Goal: Complete application form: Complete application form

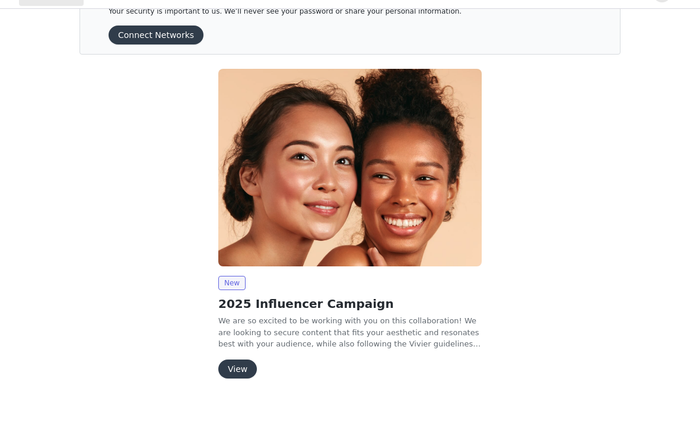
scroll to position [40, 0]
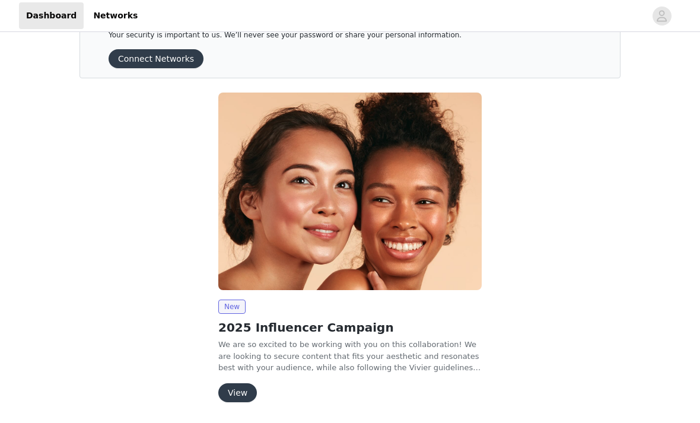
click at [231, 387] on button "View" at bounding box center [237, 392] width 39 height 19
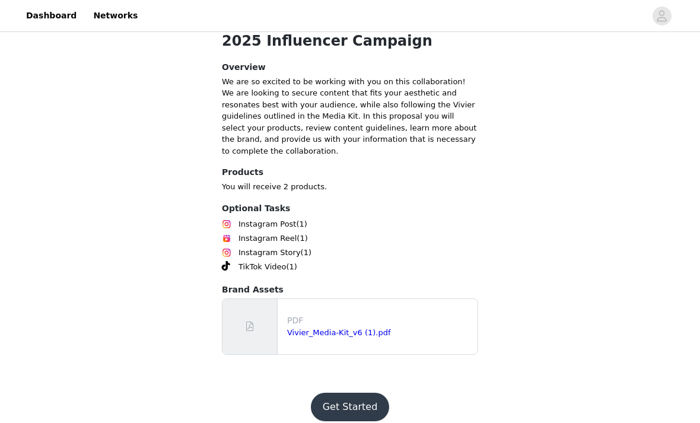
scroll to position [295, 0]
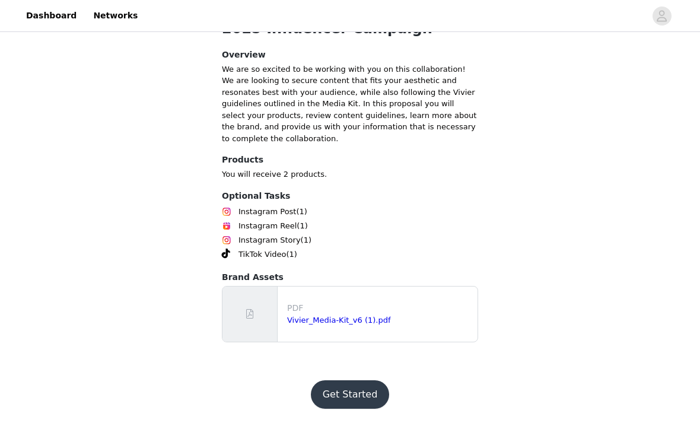
click at [346, 409] on button "Get Started" at bounding box center [350, 394] width 79 height 28
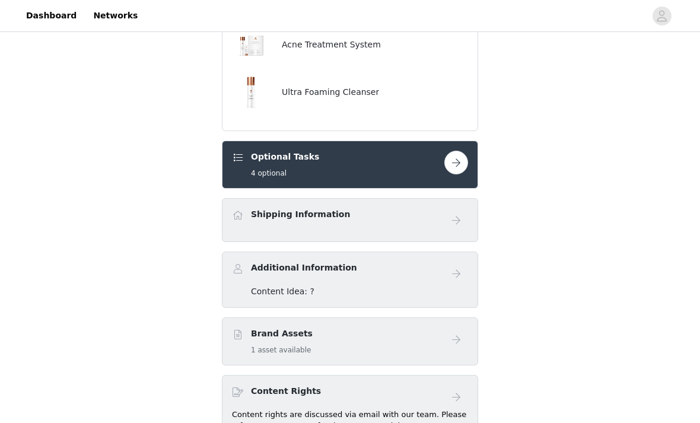
scroll to position [368, 0]
click at [237, 222] on span at bounding box center [238, 215] width 12 height 14
click at [262, 231] on div "Shipping Information" at bounding box center [350, 220] width 236 height 24
click at [253, 188] on div "Optional Tasks 4 optional" at bounding box center [350, 164] width 256 height 48
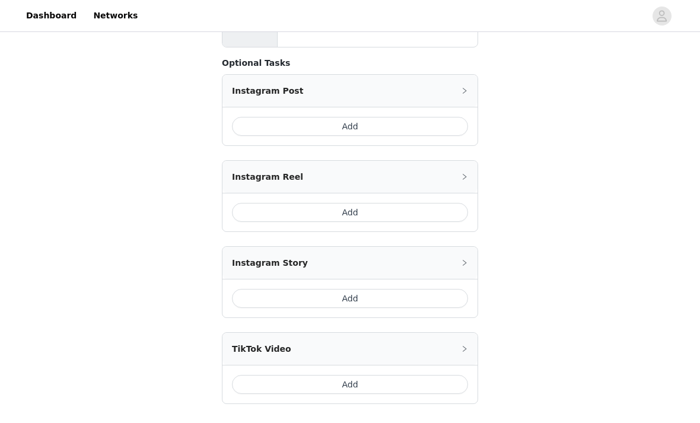
scroll to position [328, 0]
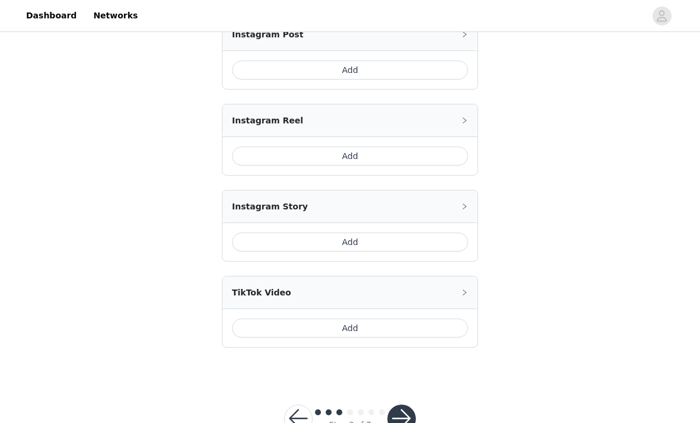
click at [409, 414] on button "button" at bounding box center [401, 418] width 28 height 28
click at [405, 422] on button "button" at bounding box center [401, 418] width 28 height 28
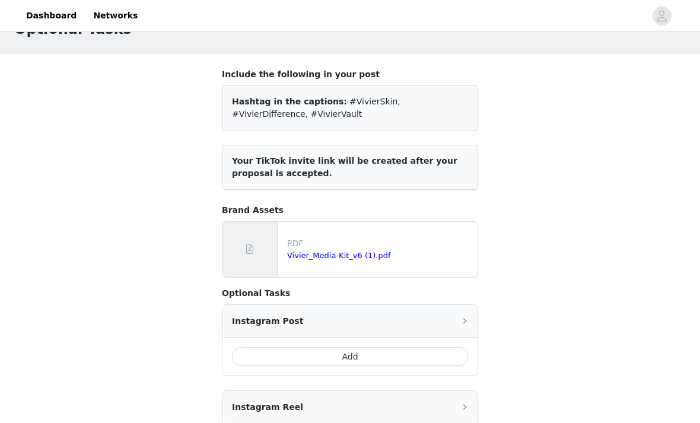
scroll to position [42, 0]
click at [315, 251] on link "Vivier_Media-Kit_v6 (1).pdf" at bounding box center [339, 255] width 104 height 9
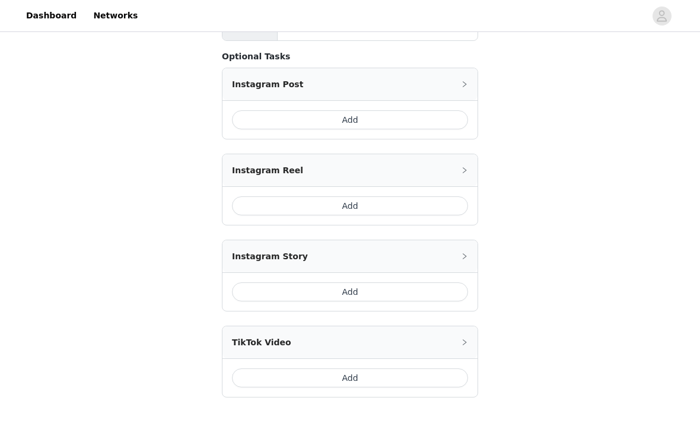
scroll to position [328, 0]
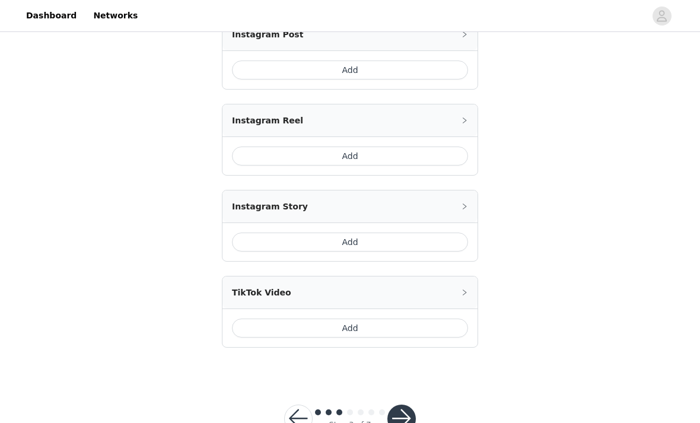
click at [414, 422] on button "button" at bounding box center [401, 418] width 28 height 28
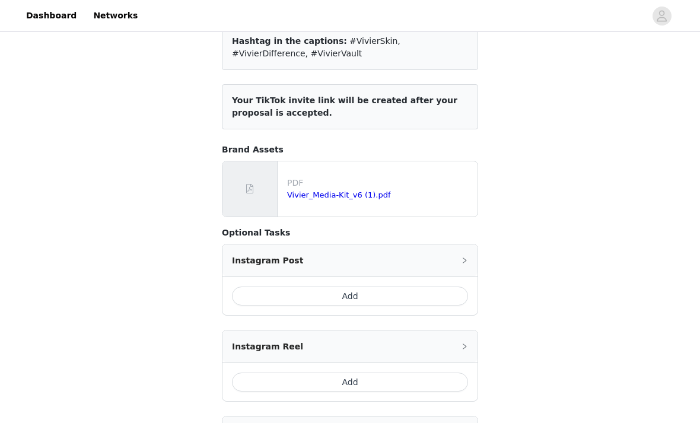
scroll to position [0, 0]
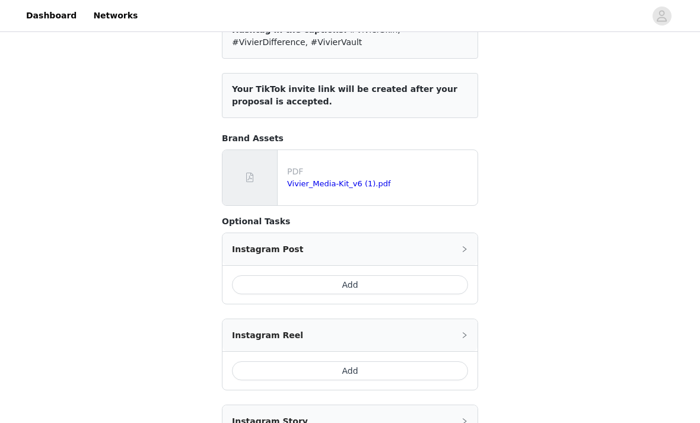
click at [465, 256] on div "Instagram Post" at bounding box center [349, 250] width 255 height 32
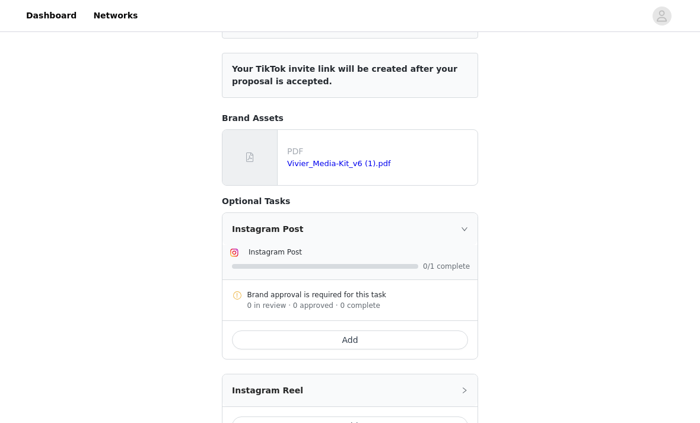
click at [474, 229] on div "Instagram Post" at bounding box center [349, 229] width 255 height 32
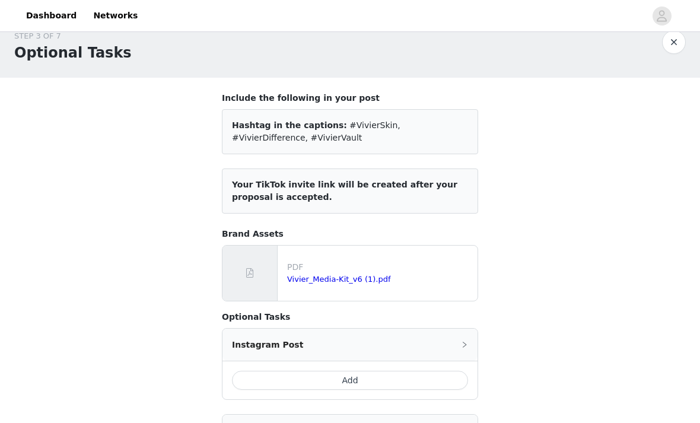
scroll to position [0, 0]
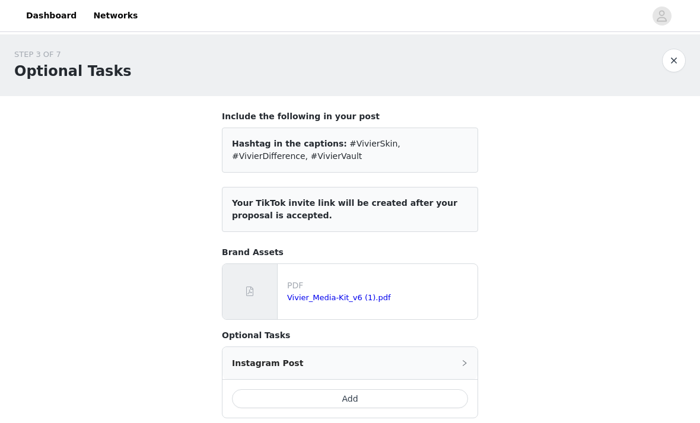
click at [672, 68] on button "button" at bounding box center [674, 61] width 24 height 24
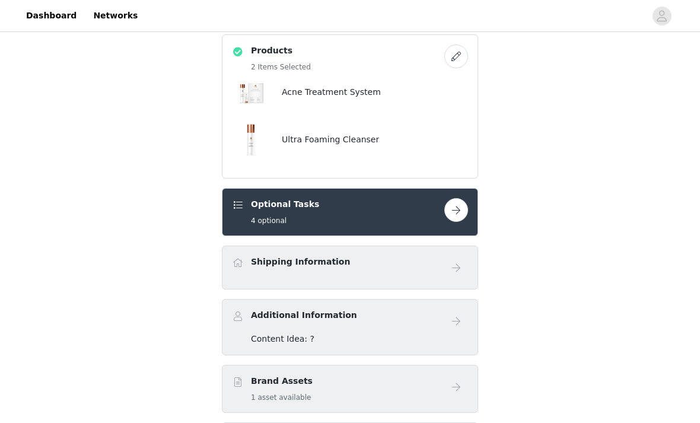
scroll to position [321, 0]
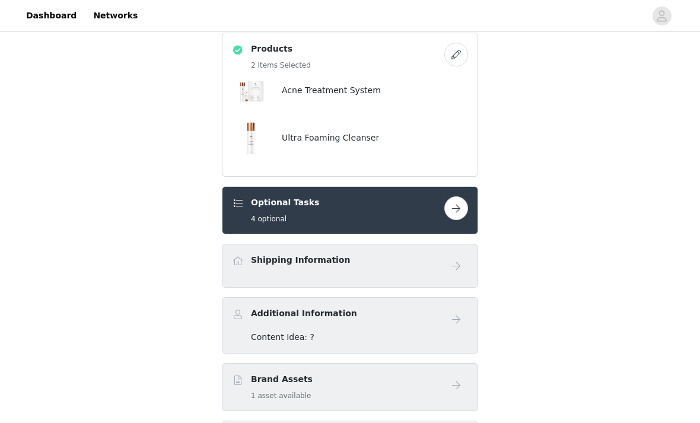
click at [442, 272] on div "Shipping Information" at bounding box center [338, 262] width 212 height 17
click at [413, 278] on div "Shipping Information" at bounding box center [350, 266] width 236 height 24
click at [245, 225] on div "Optional Tasks 4 optional" at bounding box center [338, 211] width 212 height 28
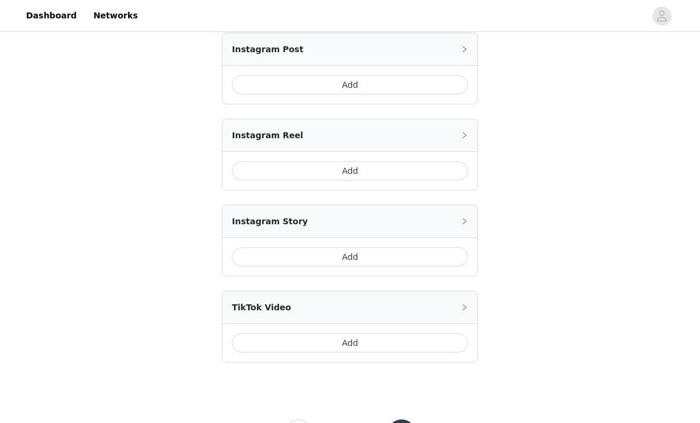
scroll to position [328, 0]
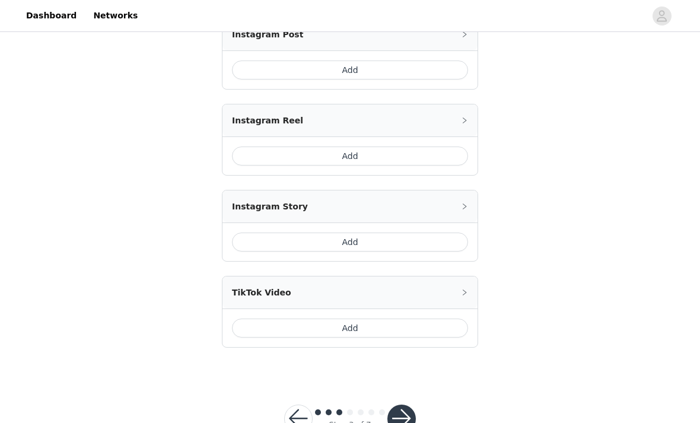
click at [410, 422] on button "button" at bounding box center [401, 418] width 28 height 28
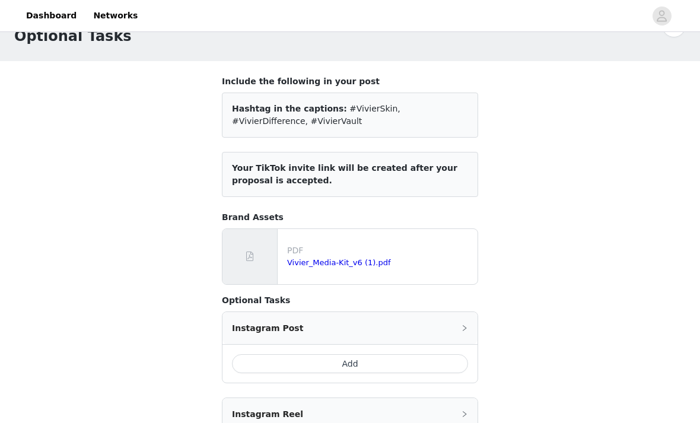
scroll to position [36, 0]
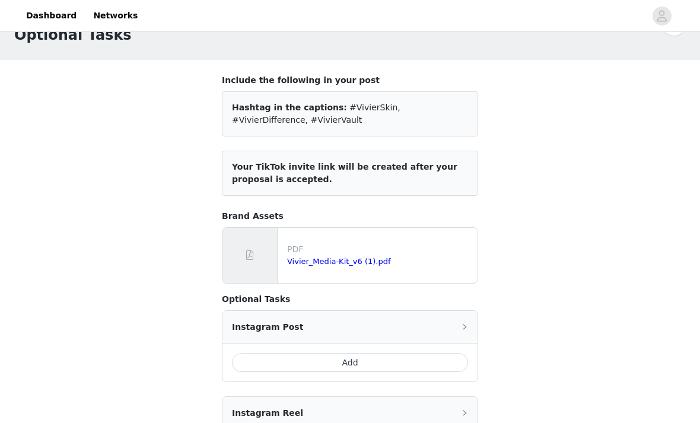
click at [384, 363] on button "Add" at bounding box center [350, 362] width 236 height 19
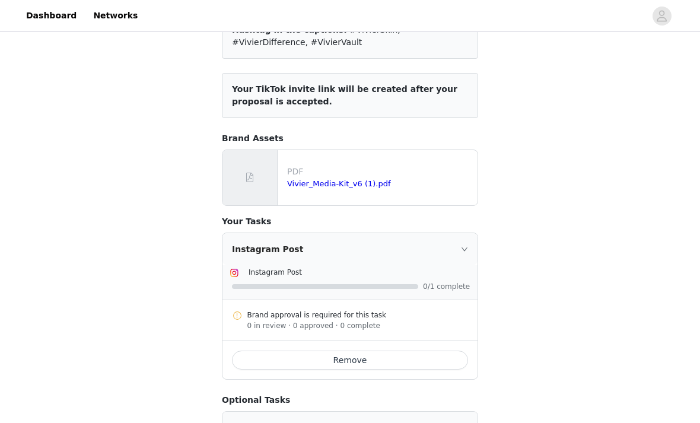
scroll to position [125, 0]
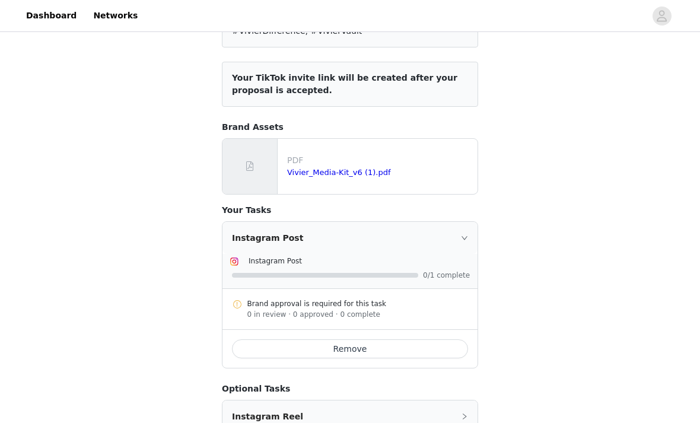
click at [444, 276] on span "0/1 complete" at bounding box center [446, 275] width 47 height 7
click at [400, 352] on button "Remove" at bounding box center [350, 348] width 236 height 19
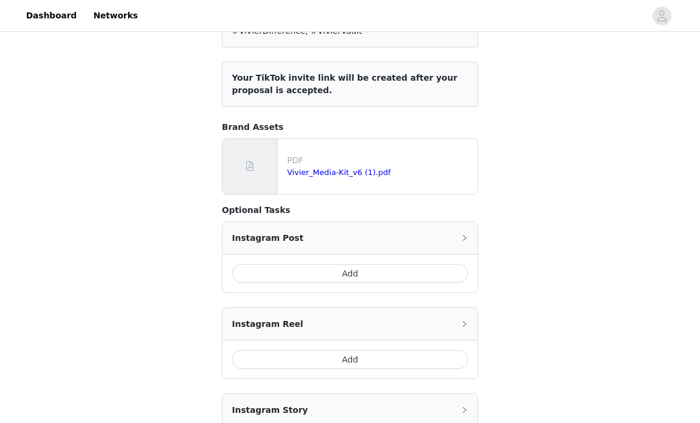
click at [411, 279] on button "Add" at bounding box center [350, 273] width 236 height 19
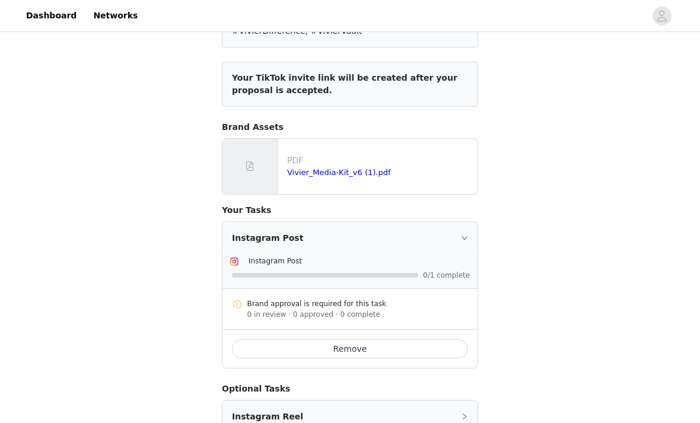
click at [430, 272] on span "0/1 complete" at bounding box center [446, 275] width 47 height 7
click at [367, 306] on div "Brand approval is required for this task" at bounding box center [357, 303] width 221 height 11
click at [473, 240] on div "Instagram Post" at bounding box center [349, 238] width 255 height 32
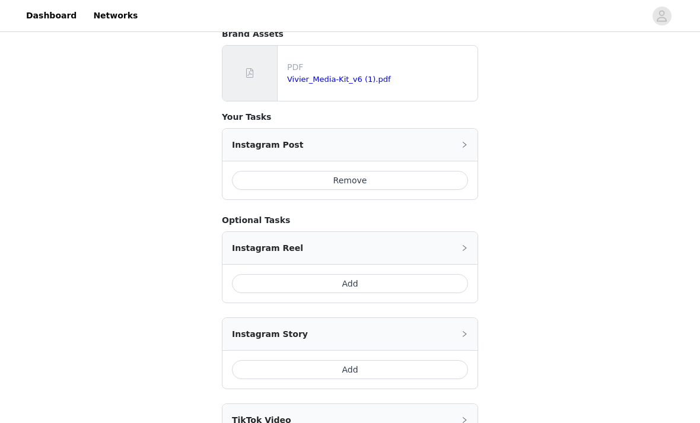
scroll to position [228, 0]
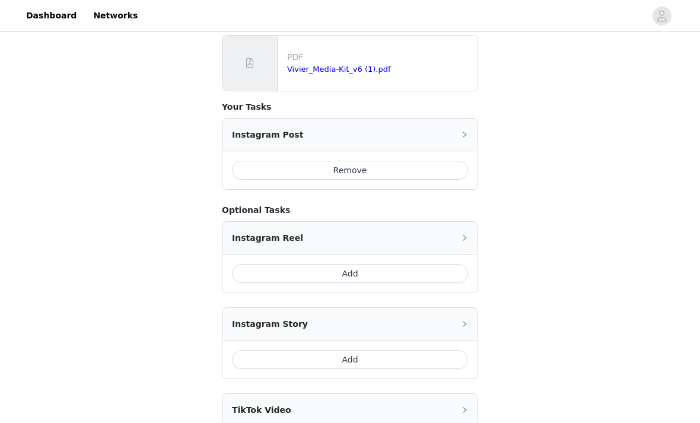
click at [401, 275] on button "Add" at bounding box center [350, 273] width 236 height 19
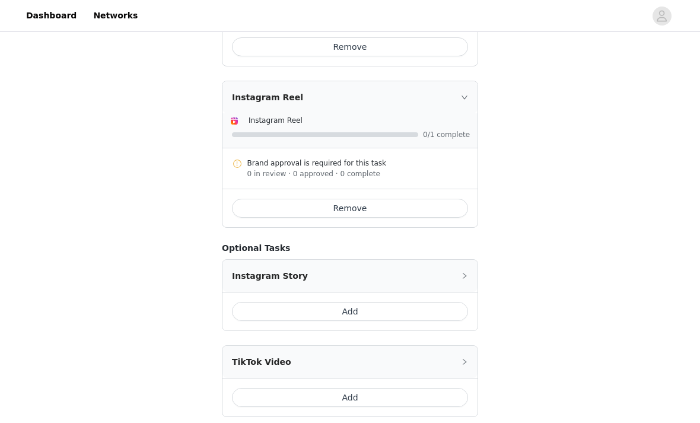
scroll to position [362, 0]
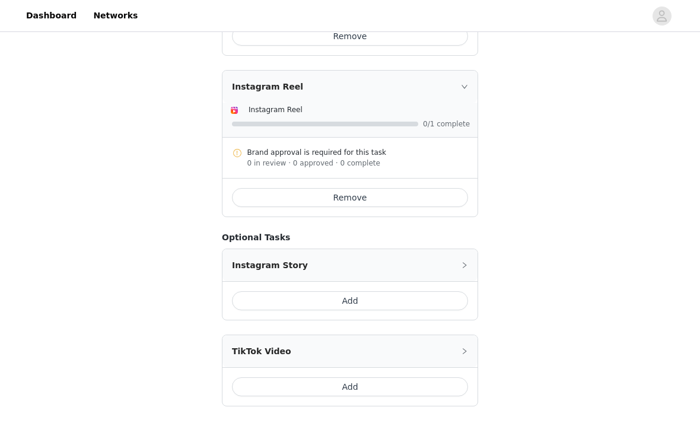
click at [389, 309] on button "Add" at bounding box center [350, 300] width 236 height 19
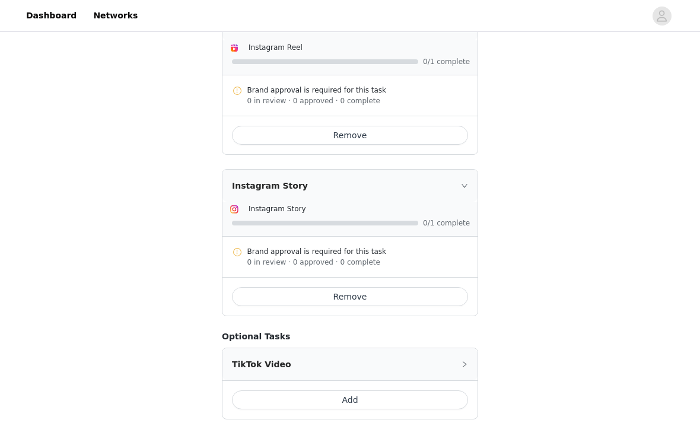
scroll to position [496, 0]
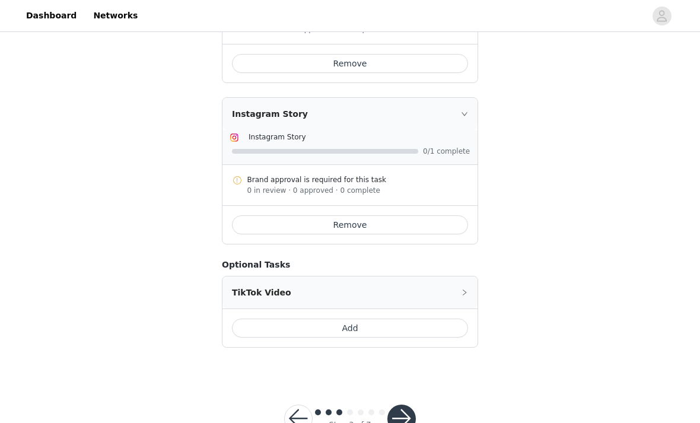
click at [409, 419] on button "button" at bounding box center [401, 418] width 28 height 28
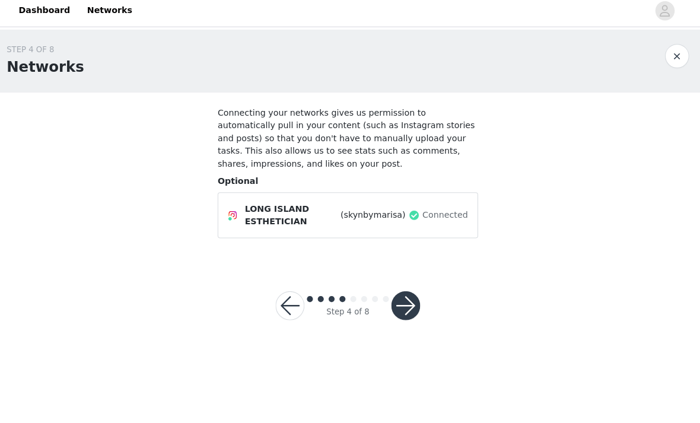
click at [401, 302] on button "button" at bounding box center [406, 306] width 28 height 28
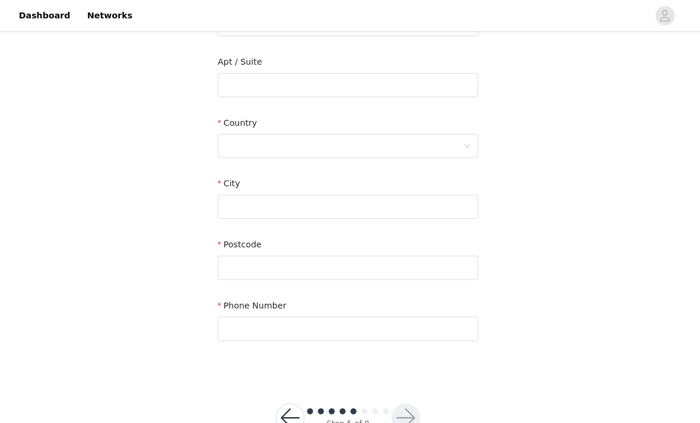
scroll to position [295, 0]
click at [290, 414] on button "button" at bounding box center [293, 411] width 28 height 28
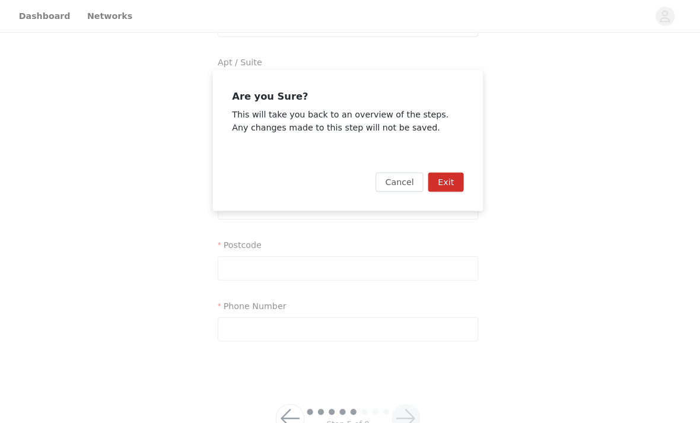
click at [443, 174] on button "Exit" at bounding box center [446, 179] width 35 height 19
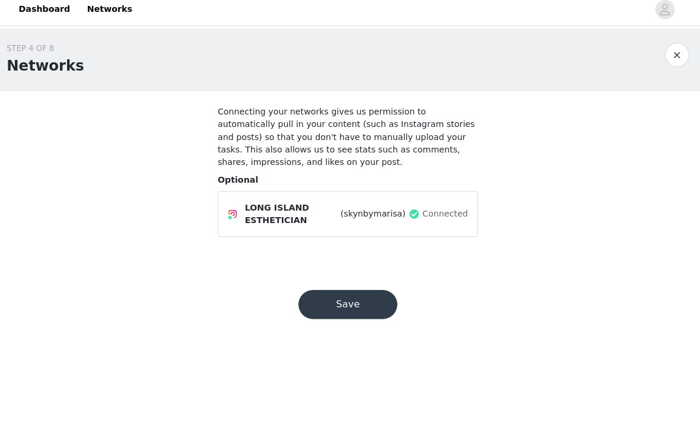
click at [332, 308] on button "Save" at bounding box center [349, 306] width 97 height 28
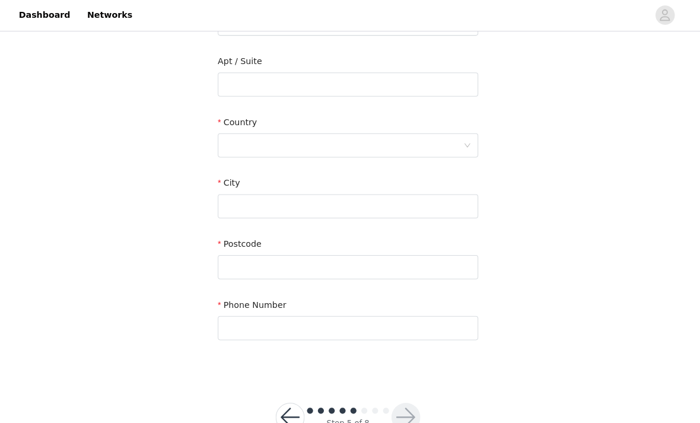
scroll to position [295, 0]
click at [285, 422] on button "button" at bounding box center [293, 411] width 28 height 28
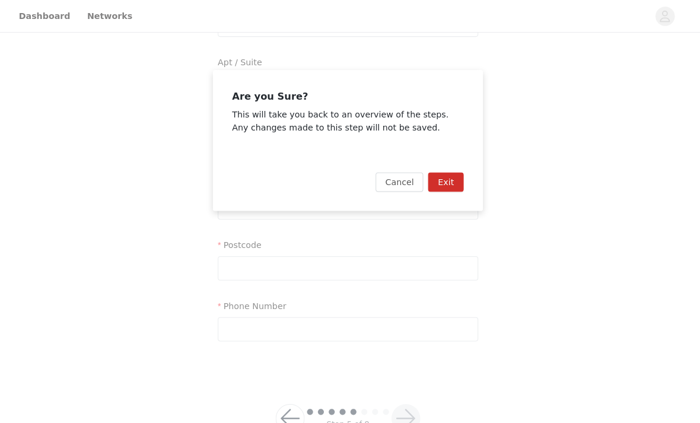
click at [442, 184] on button "Exit" at bounding box center [446, 179] width 35 height 19
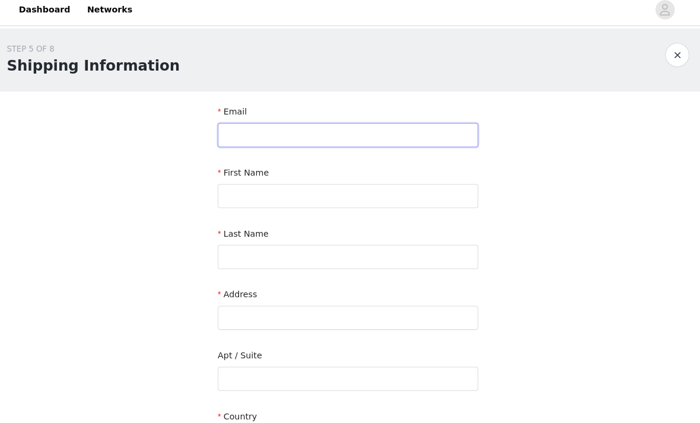
click at [331, 133] on input "text" at bounding box center [350, 139] width 256 height 24
type input "[EMAIL_ADDRESS][DOMAIN_NAME]"
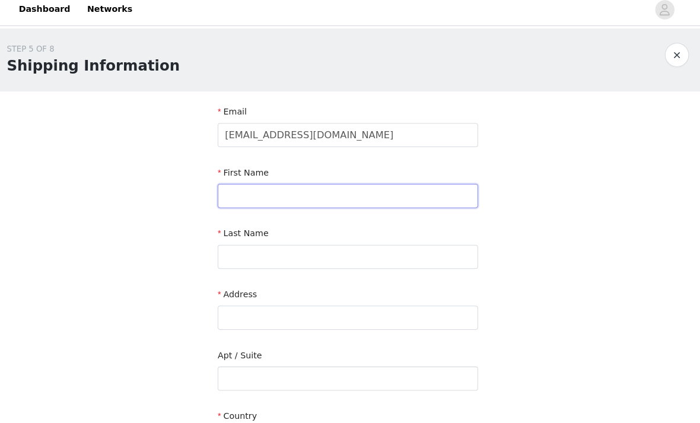
click at [315, 191] on input "text" at bounding box center [350, 199] width 256 height 24
type input "m"
type input "[PERSON_NAME]"
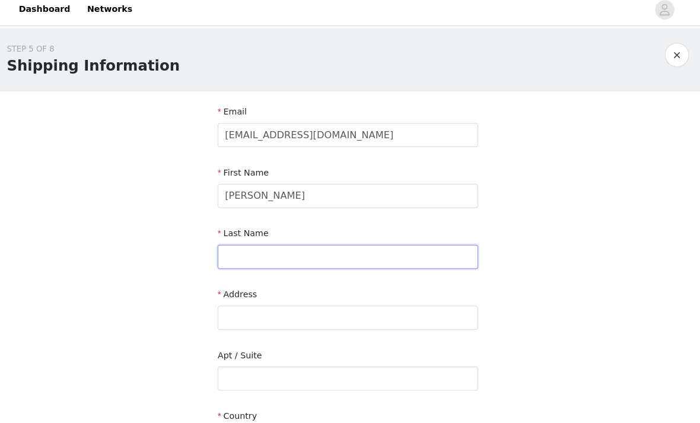
click at [277, 258] on input "text" at bounding box center [350, 259] width 256 height 24
type input "Carrai"
click at [334, 315] on input "text" at bounding box center [350, 319] width 256 height 24
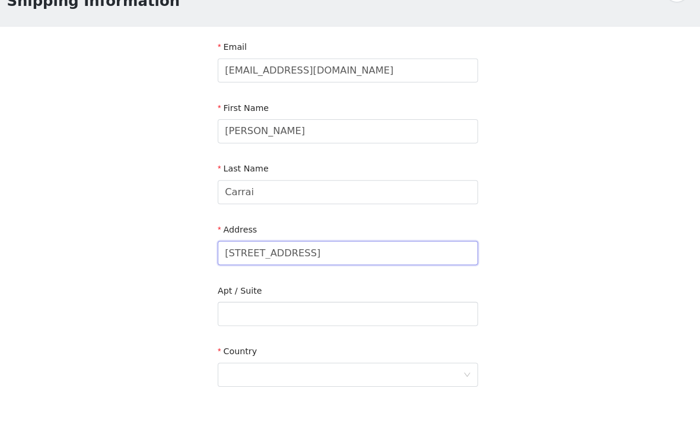
scroll to position [67, 0]
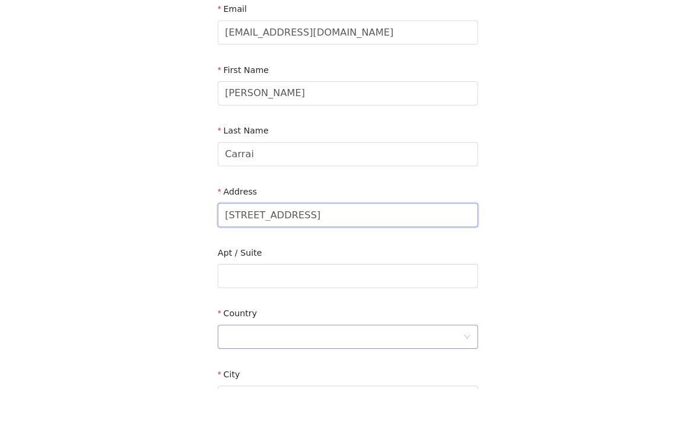
type input "[STREET_ADDRESS]"
click at [308, 360] on div at bounding box center [346, 371] width 234 height 23
click at [316, 388] on li "[GEOGRAPHIC_DATA]" at bounding box center [350, 397] width 256 height 19
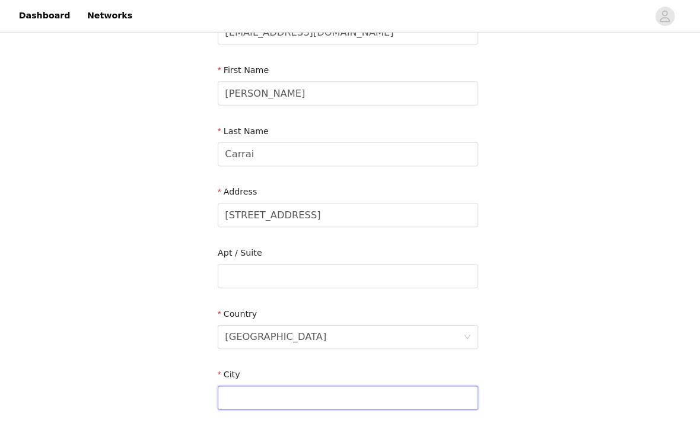
click at [279, 391] on input "text" at bounding box center [350, 391] width 256 height 24
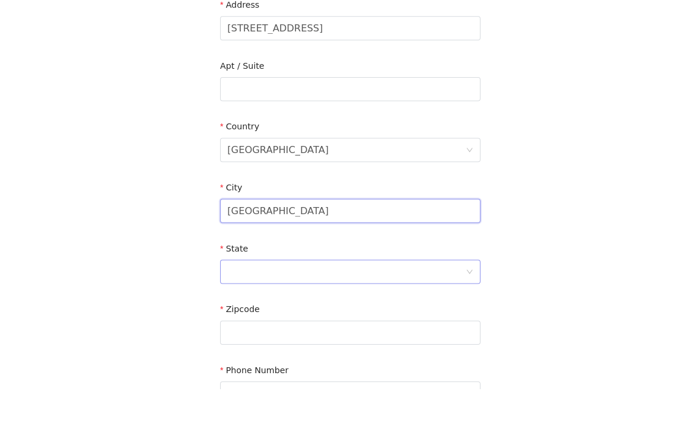
type input "[GEOGRAPHIC_DATA]"
click at [312, 296] on div at bounding box center [346, 307] width 234 height 23
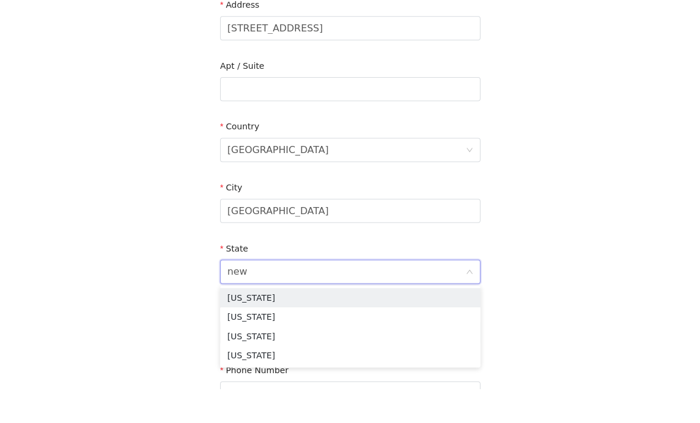
type input "new y"
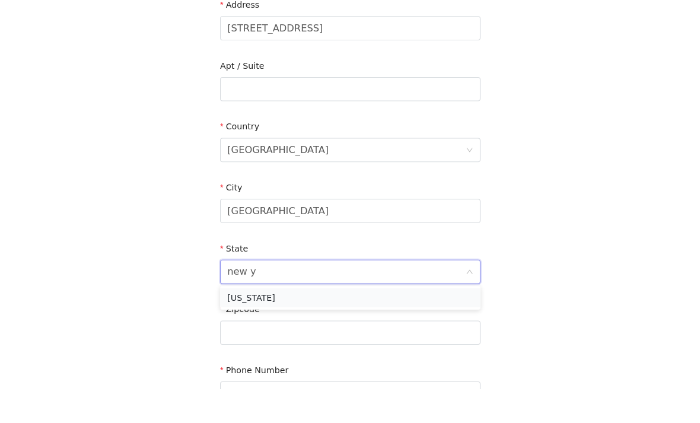
click at [300, 324] on li "[US_STATE]" at bounding box center [350, 333] width 256 height 19
click at [304, 356] on input "text" at bounding box center [350, 368] width 256 height 24
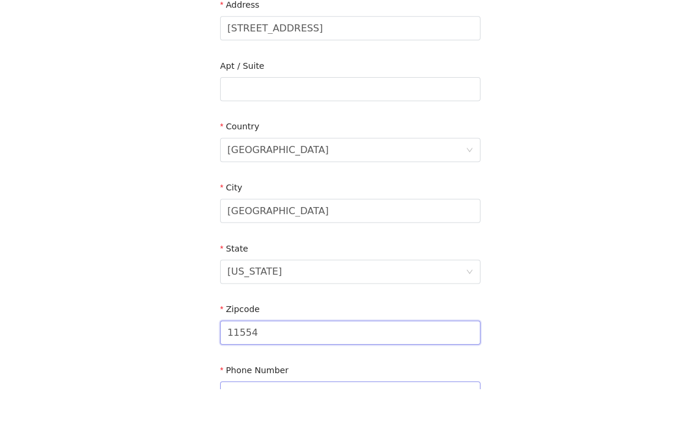
type input "11554"
click at [295, 416] on input "text" at bounding box center [350, 428] width 256 height 24
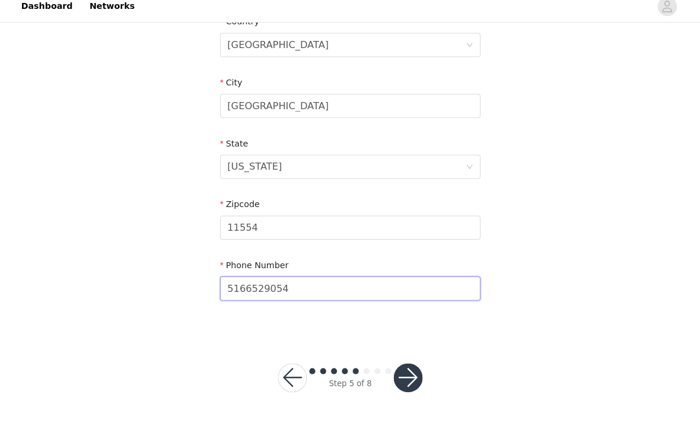
type input "5166529054"
click at [399, 375] on button "button" at bounding box center [406, 381] width 28 height 28
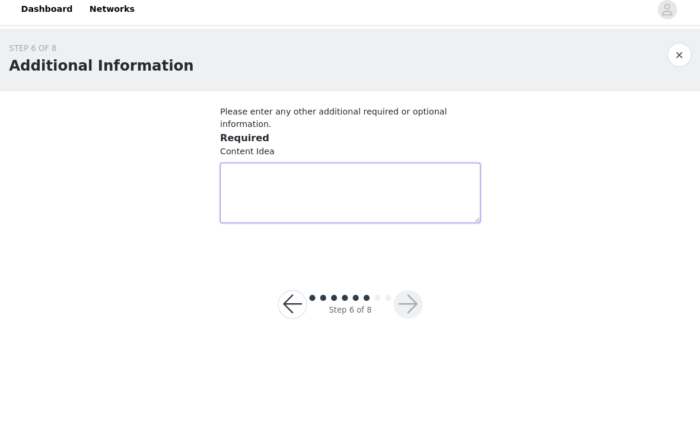
click at [332, 196] on textarea at bounding box center [350, 196] width 256 height 59
click at [277, 173] on textarea at bounding box center [350, 196] width 256 height 59
paste textarea "Since [PERSON_NAME] is looking for educational content for Acne, my thought is …"
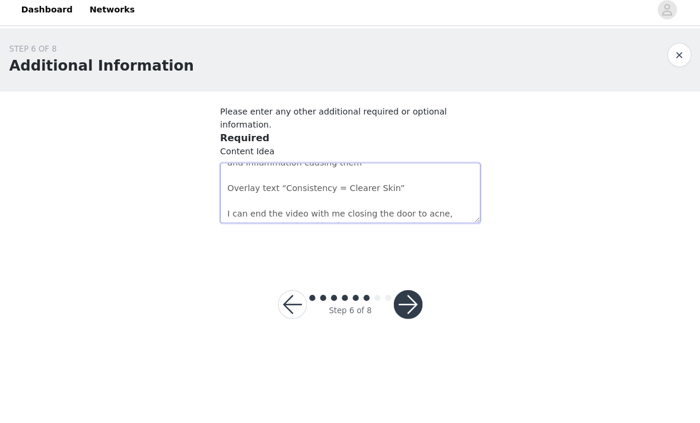
scroll to position [242, 0]
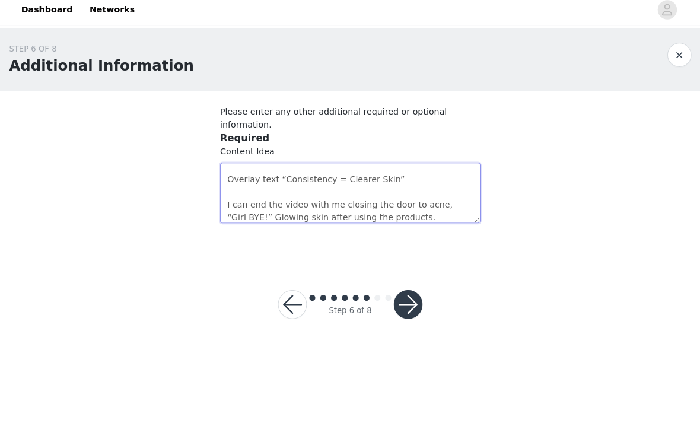
click at [410, 184] on textarea "Since [PERSON_NAME] is looking for educational content for Acne, my thought is …" at bounding box center [350, 196] width 256 height 59
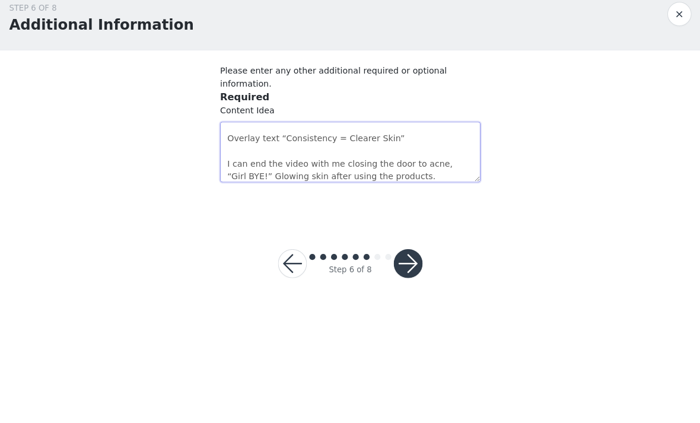
type textarea "Since [PERSON_NAME] is looking for educational content for Acne, my thought is …"
click at [407, 292] on button "button" at bounding box center [406, 306] width 28 height 28
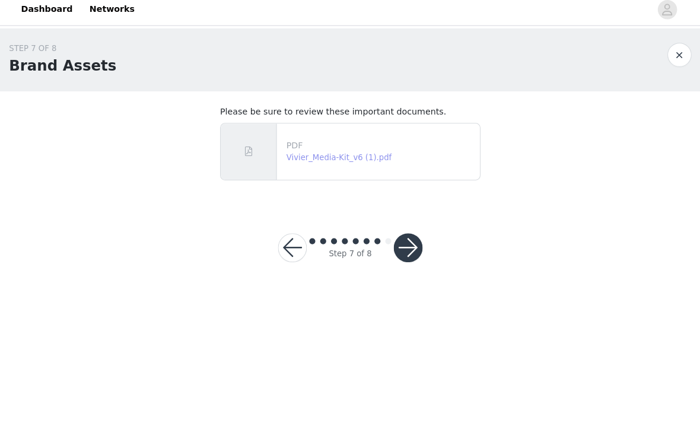
click at [360, 159] on link "Vivier_Media-Kit_v6 (1).pdf" at bounding box center [339, 161] width 104 height 9
click at [413, 242] on button "button" at bounding box center [406, 250] width 28 height 28
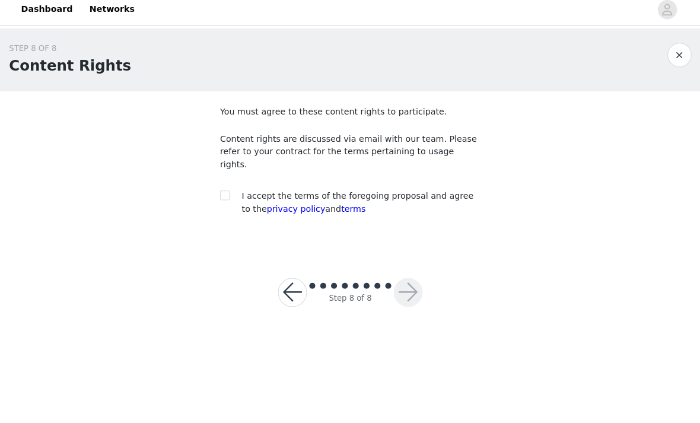
click at [231, 193] on div at bounding box center [230, 199] width 17 height 12
click at [222, 194] on input "checkbox" at bounding box center [226, 198] width 8 height 8
checkbox input "true"
click at [398, 280] on button "button" at bounding box center [406, 294] width 28 height 28
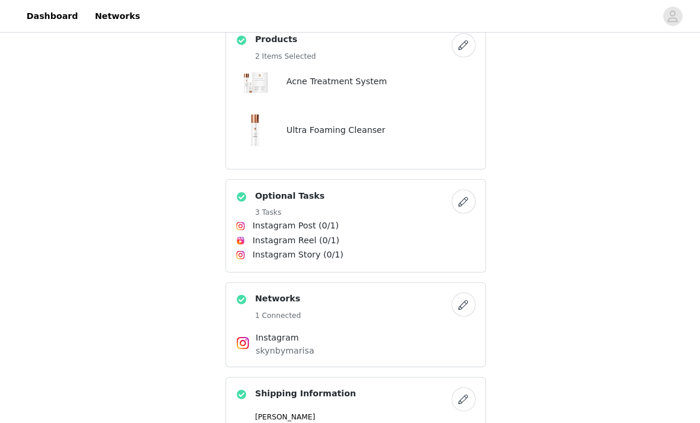
scroll to position [7, 0]
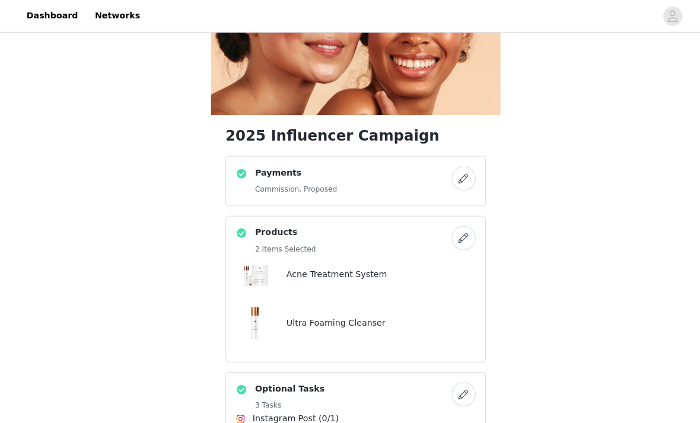
click at [451, 376] on button "button" at bounding box center [456, 388] width 24 height 24
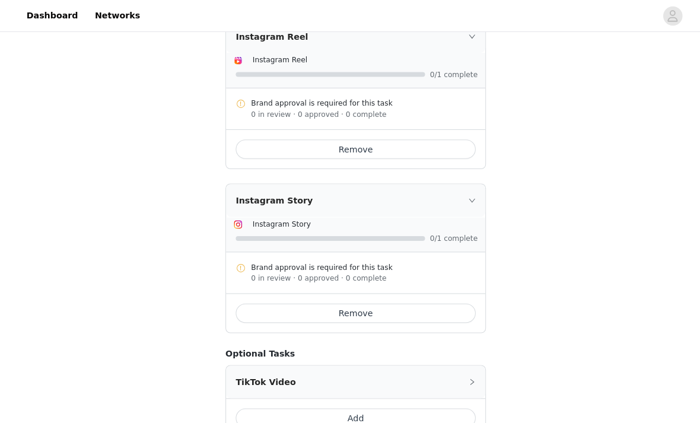
scroll to position [566, 0]
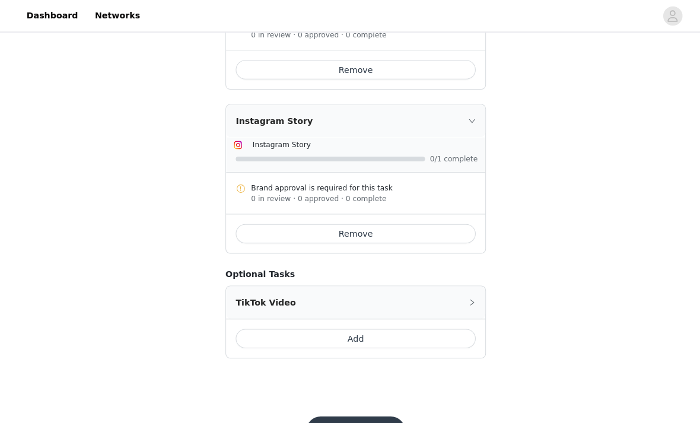
click at [405, 330] on button "Add" at bounding box center [350, 333] width 236 height 19
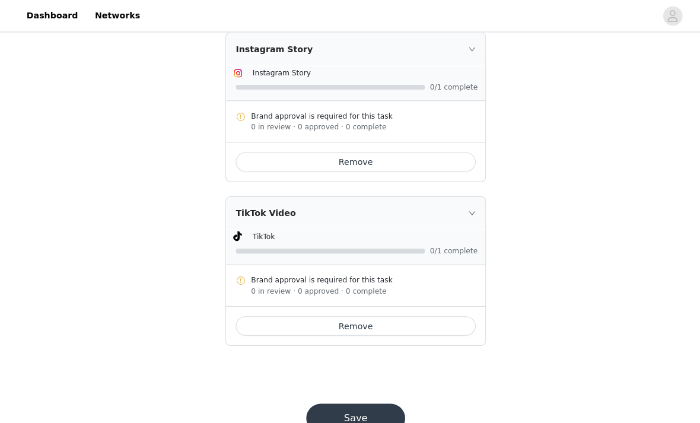
click at [352, 414] on button "Save" at bounding box center [349, 411] width 97 height 28
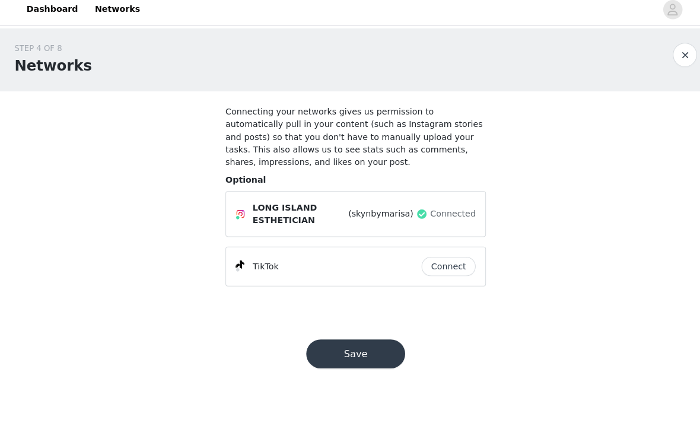
click at [371, 351] on button "Save" at bounding box center [349, 354] width 97 height 28
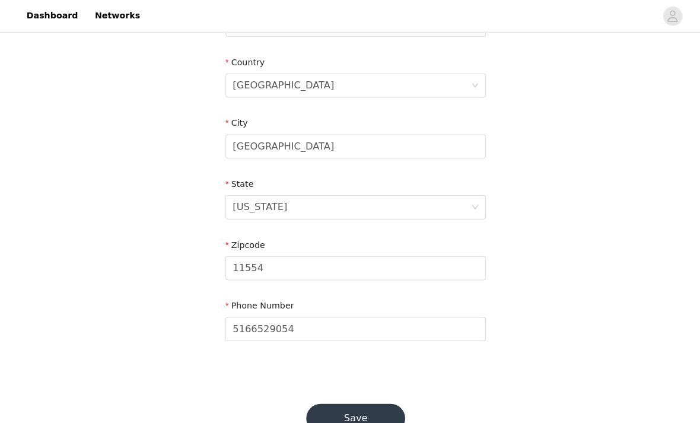
scroll to position [355, 0]
click at [353, 410] on button "Save" at bounding box center [349, 411] width 97 height 28
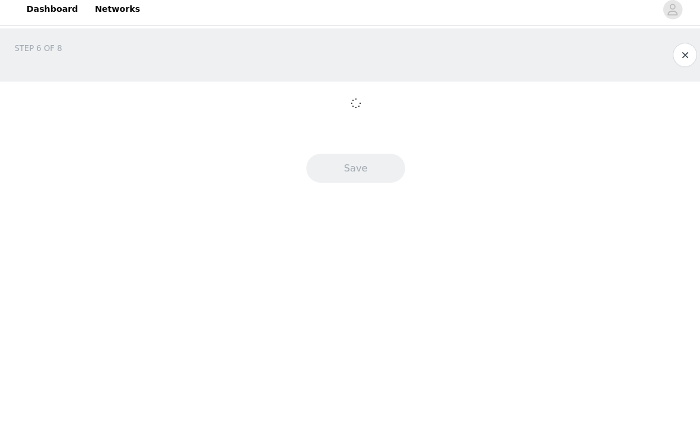
click at [361, 369] on body "Dashboard Networks STEP 6 OF 8 Save" at bounding box center [350, 211] width 700 height 423
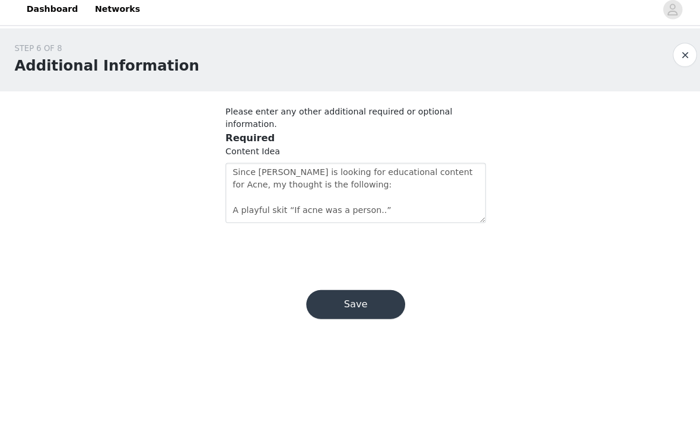
click at [358, 292] on button "Save" at bounding box center [349, 306] width 97 height 28
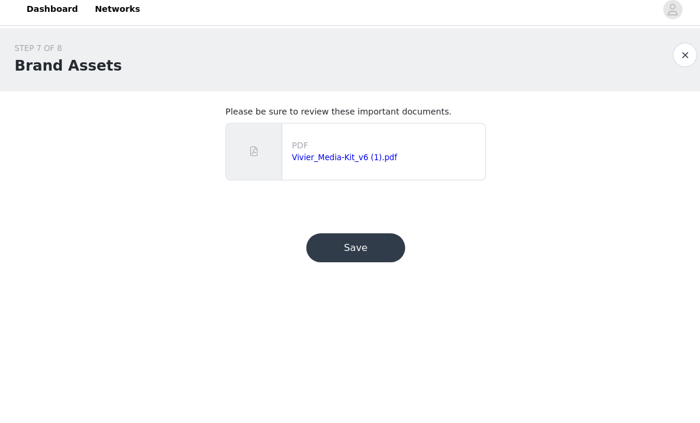
click at [382, 236] on button "Save" at bounding box center [349, 250] width 97 height 28
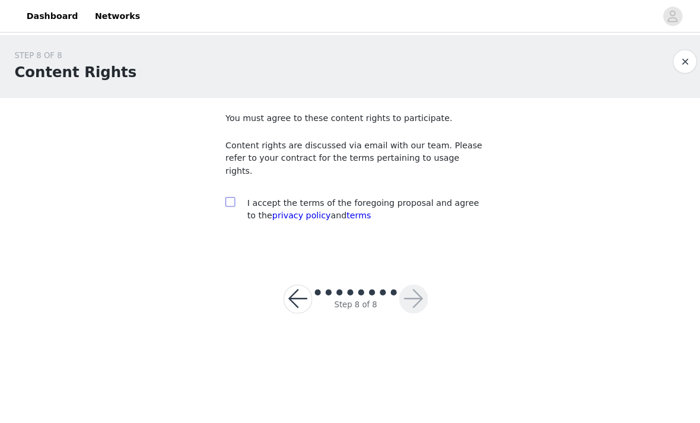
click at [226, 194] on input "checkbox" at bounding box center [226, 198] width 8 height 8
checkbox input "true"
click at [420, 282] on button "button" at bounding box center [406, 294] width 28 height 28
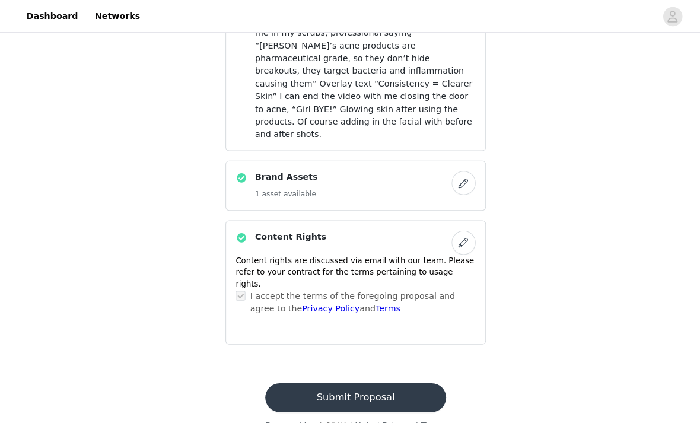
click at [384, 405] on button "Submit Proposal" at bounding box center [349, 390] width 177 height 28
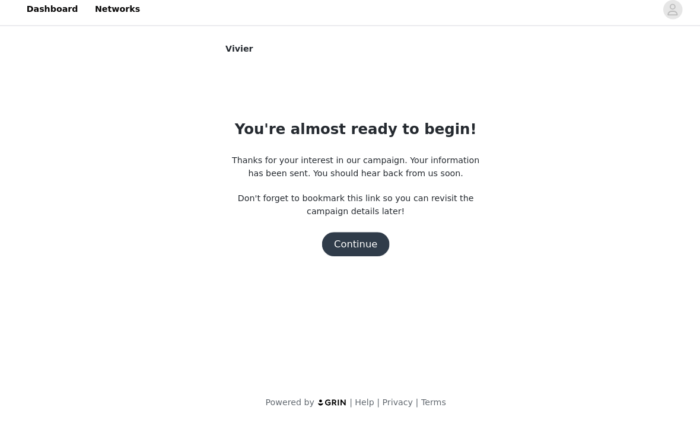
click at [350, 239] on button "Continue" at bounding box center [350, 247] width 66 height 24
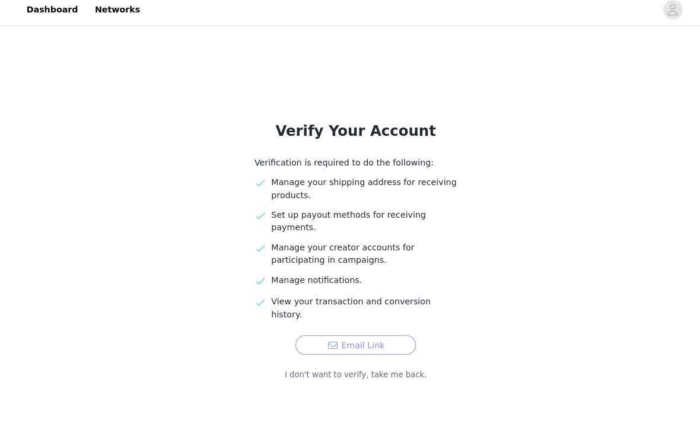
click at [382, 336] on button "Email Link" at bounding box center [350, 345] width 119 height 19
